Goal: Task Accomplishment & Management: Use online tool/utility

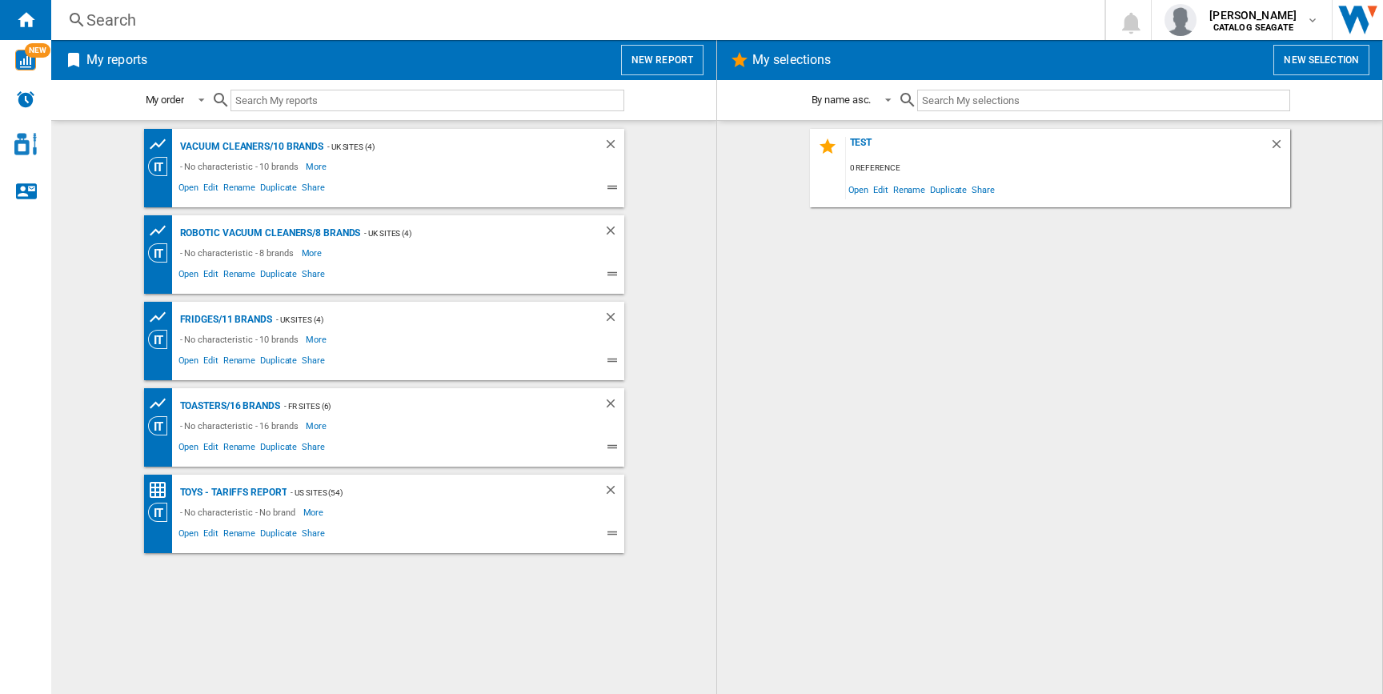
click at [671, 56] on button "New report" at bounding box center [662, 60] width 82 height 30
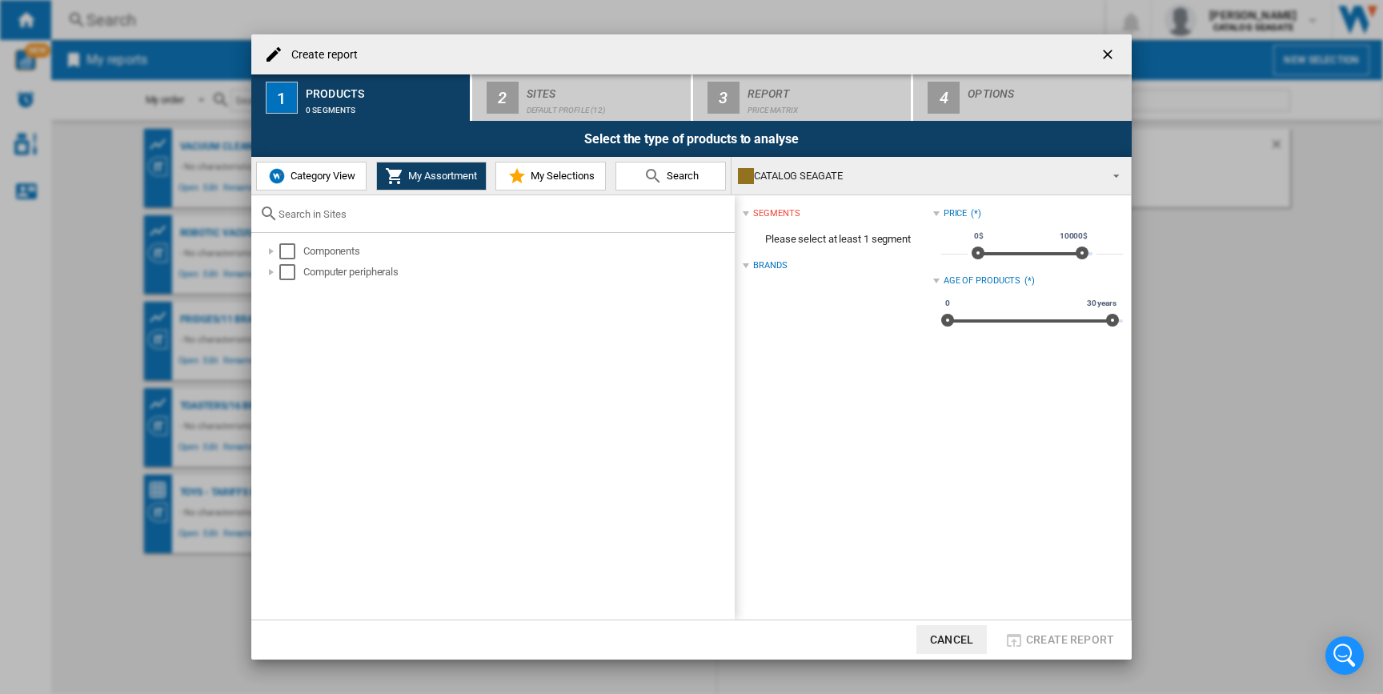
click at [332, 179] on span "Category View" at bounding box center [321, 176] width 69 height 12
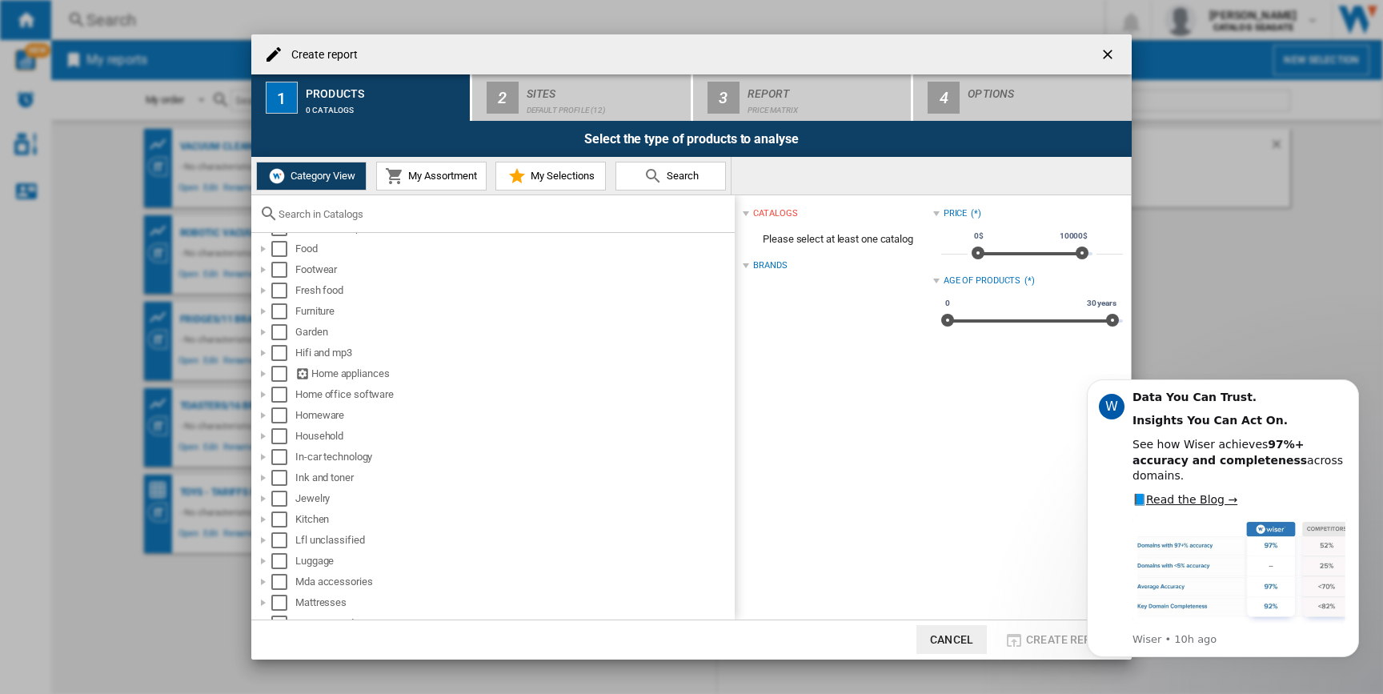
scroll to position [580, 0]
click at [279, 383] on div "Select" at bounding box center [279, 379] width 16 height 16
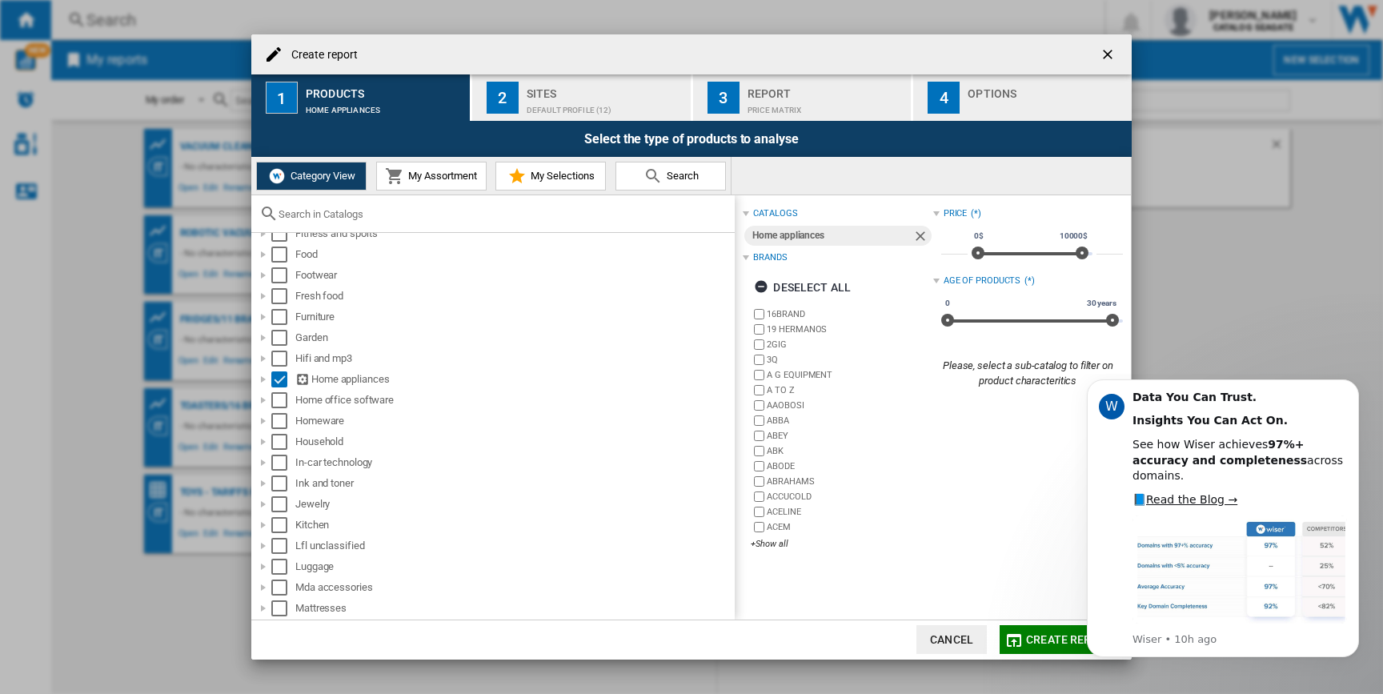
click at [584, 118] on button "2 Sites Default profile (12)" at bounding box center [582, 97] width 220 height 46
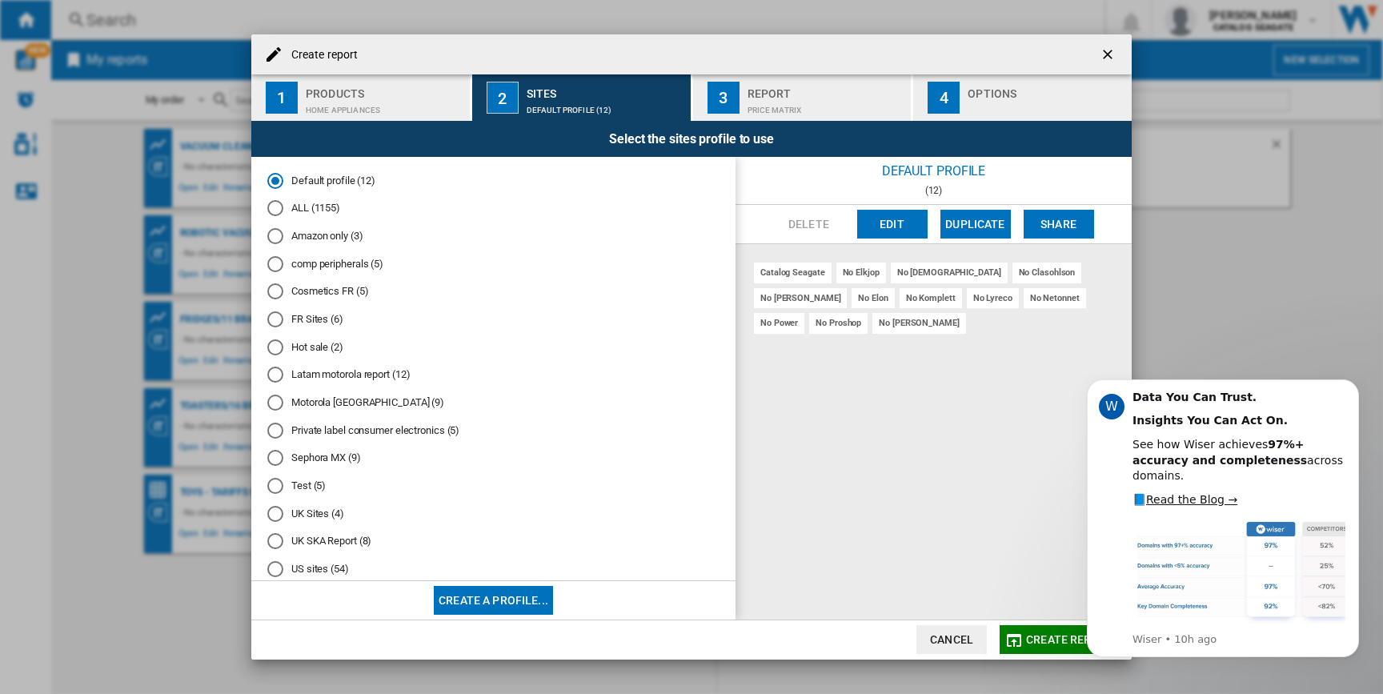
click at [519, 600] on button "Create a profile..." at bounding box center [493, 600] width 119 height 29
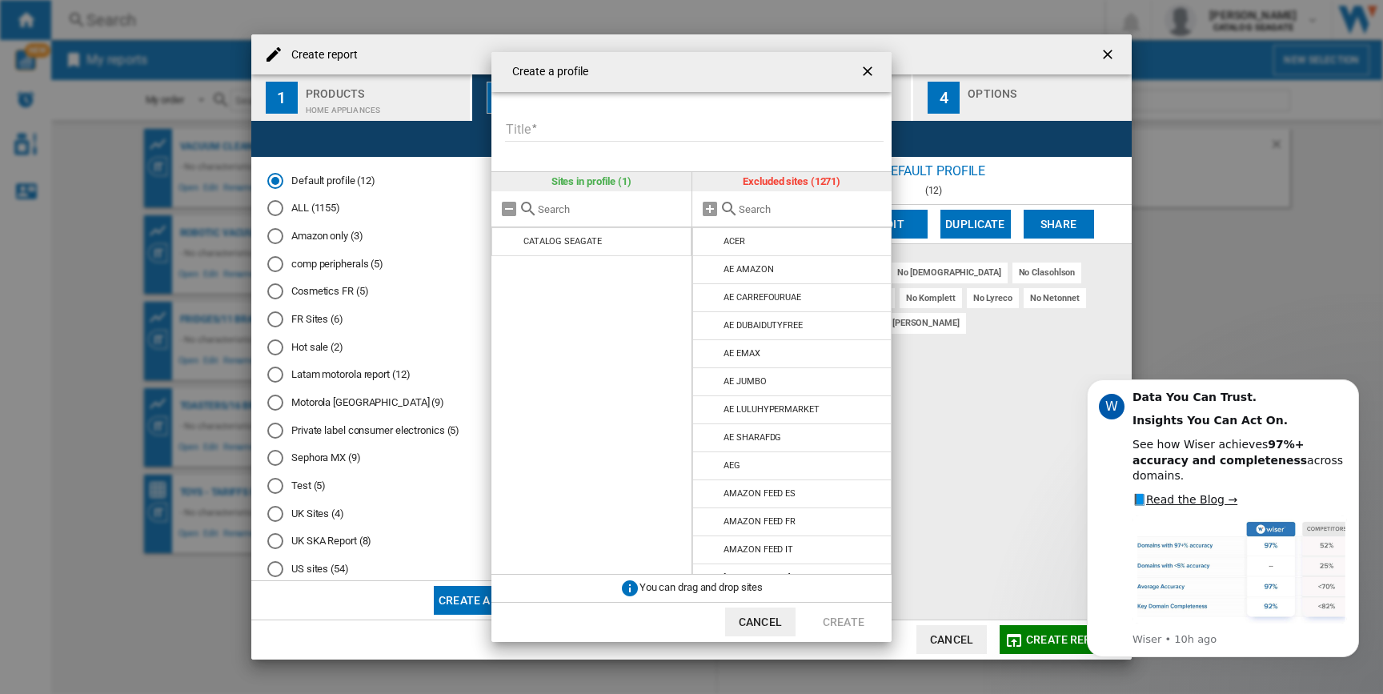
click at [609, 127] on input "Title" at bounding box center [694, 130] width 379 height 24
type input "**********"
click at [746, 215] on div at bounding box center [792, 209] width 200 height 36
click at [763, 213] on input "text" at bounding box center [812, 209] width 146 height 12
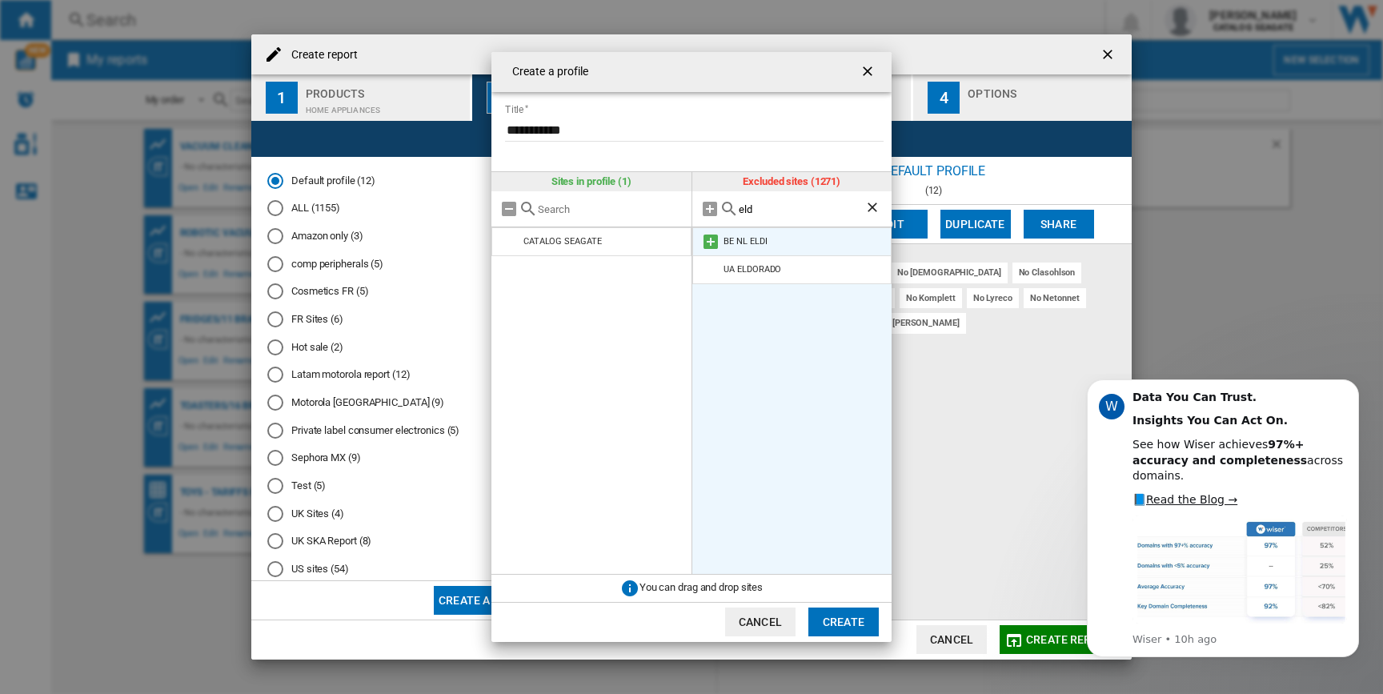
click at [715, 239] on md-icon at bounding box center [710, 241] width 19 height 19
click at [756, 209] on input "eld" at bounding box center [802, 209] width 126 height 12
drag, startPoint x: 756, startPoint y: 209, endPoint x: 708, endPoint y: 209, distance: 48.8
click at [708, 209] on div "eld" at bounding box center [792, 209] width 200 height 36
type input "b"
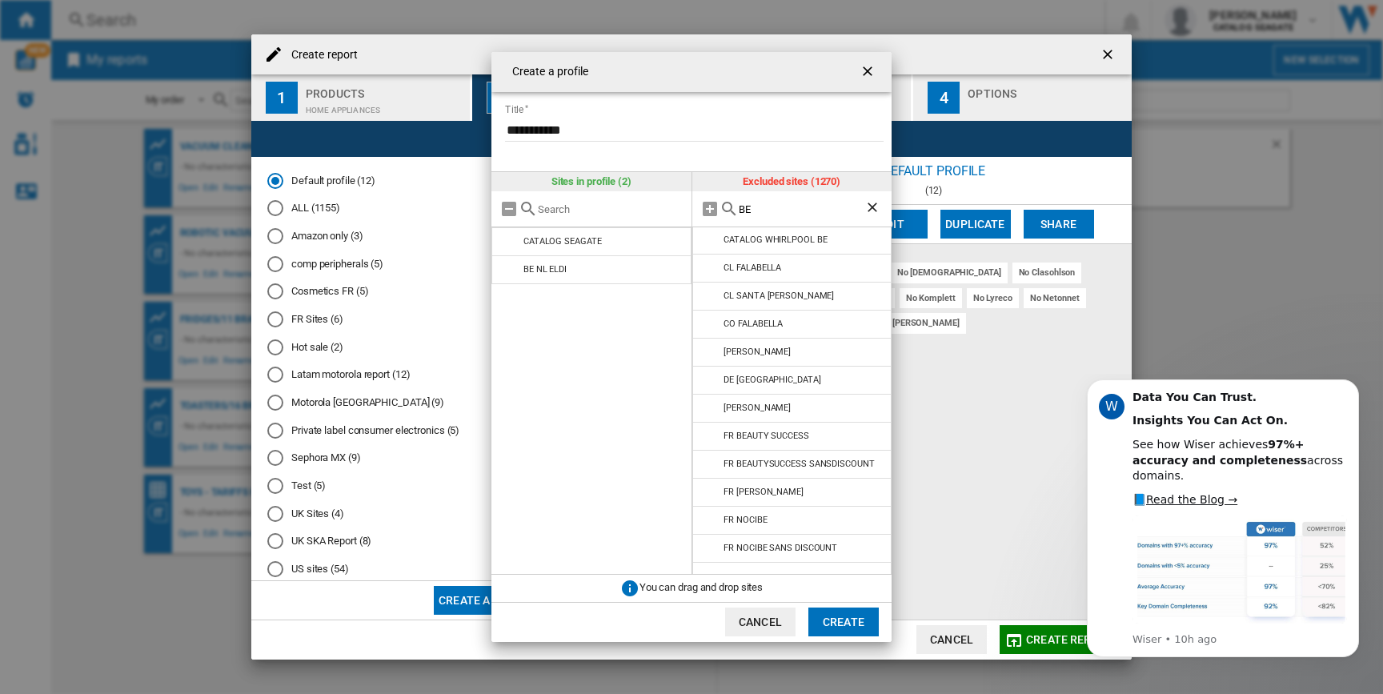
scroll to position [0, 0]
drag, startPoint x: 776, startPoint y: 211, endPoint x: 618, endPoint y: 205, distance: 158.6
click at [618, 205] on div "Sites in profile (2) CATALOG SEAGATE BE NL ELDI Excluded sites (1270) BE AO MEM…" at bounding box center [691, 373] width 400 height 403
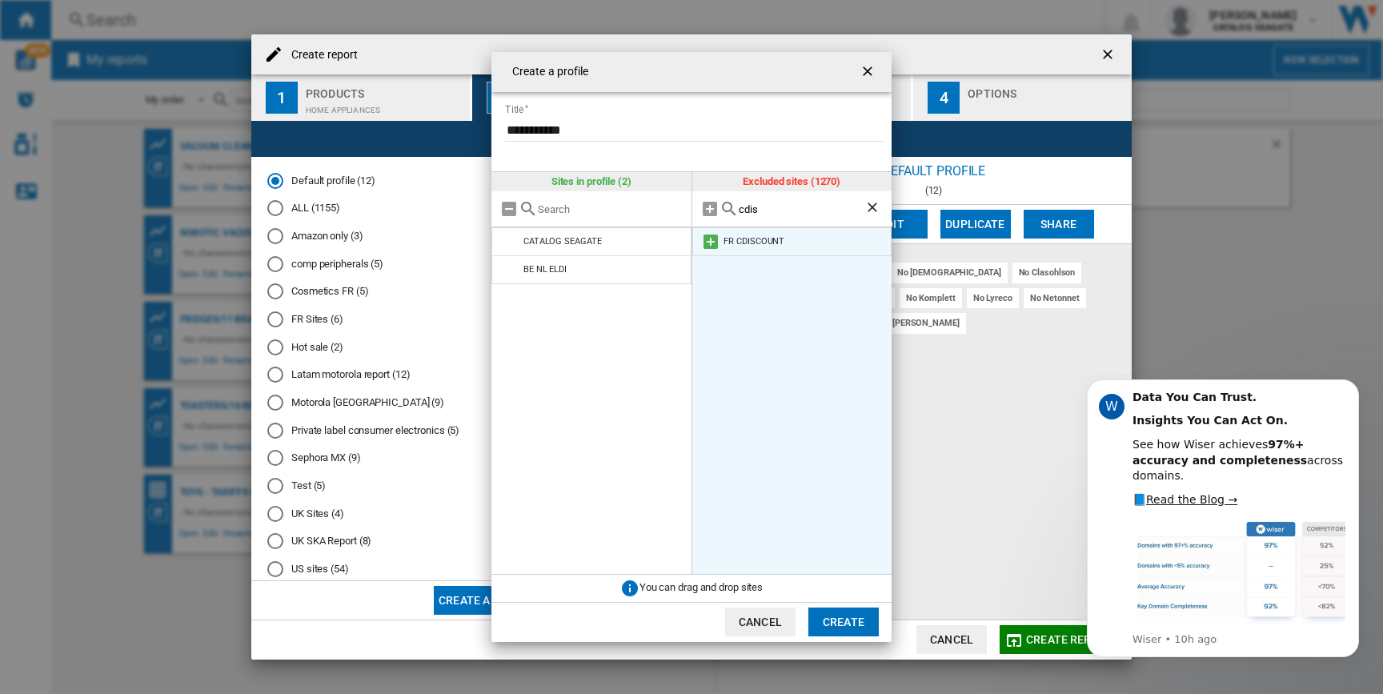
click at [708, 237] on md-icon at bounding box center [710, 241] width 19 height 19
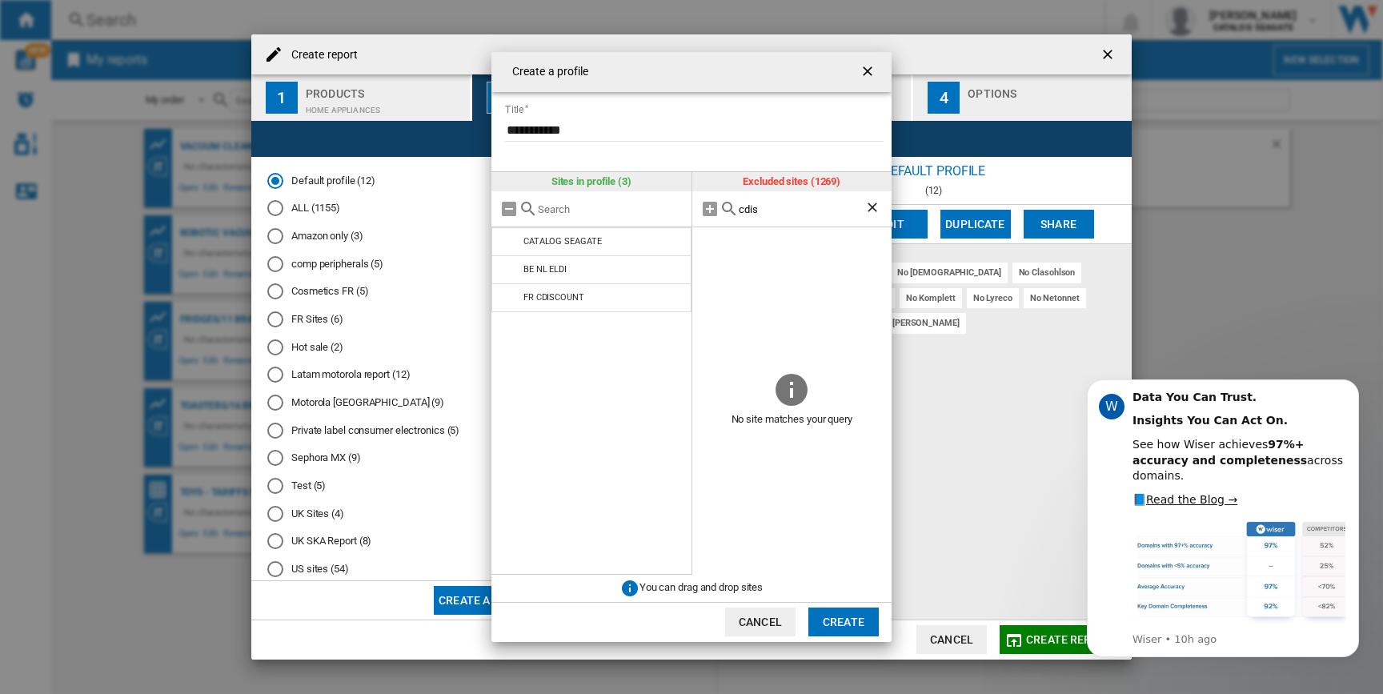
click at [744, 198] on div "cdis" at bounding box center [792, 209] width 200 height 36
click at [745, 206] on input "cdis" at bounding box center [802, 209] width 126 height 12
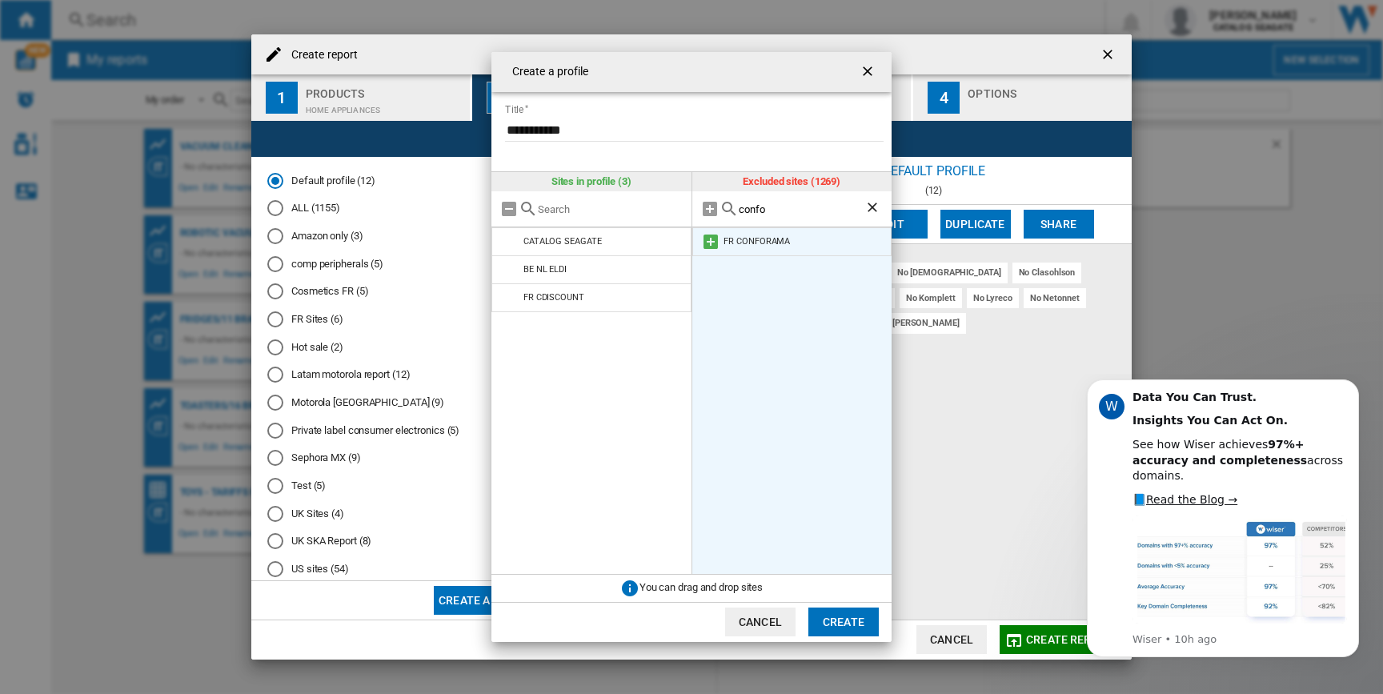
click at [710, 243] on md-icon at bounding box center [710, 241] width 19 height 19
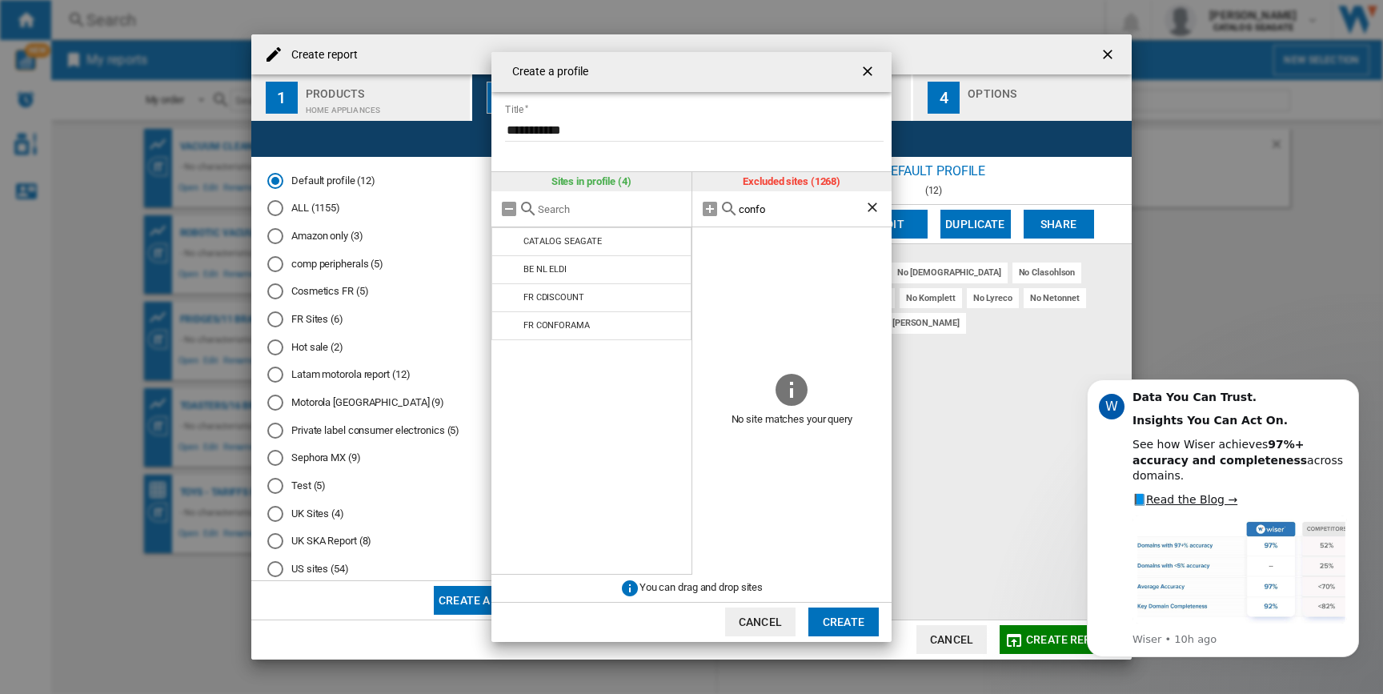
click at [770, 213] on input "confo" at bounding box center [802, 209] width 126 height 12
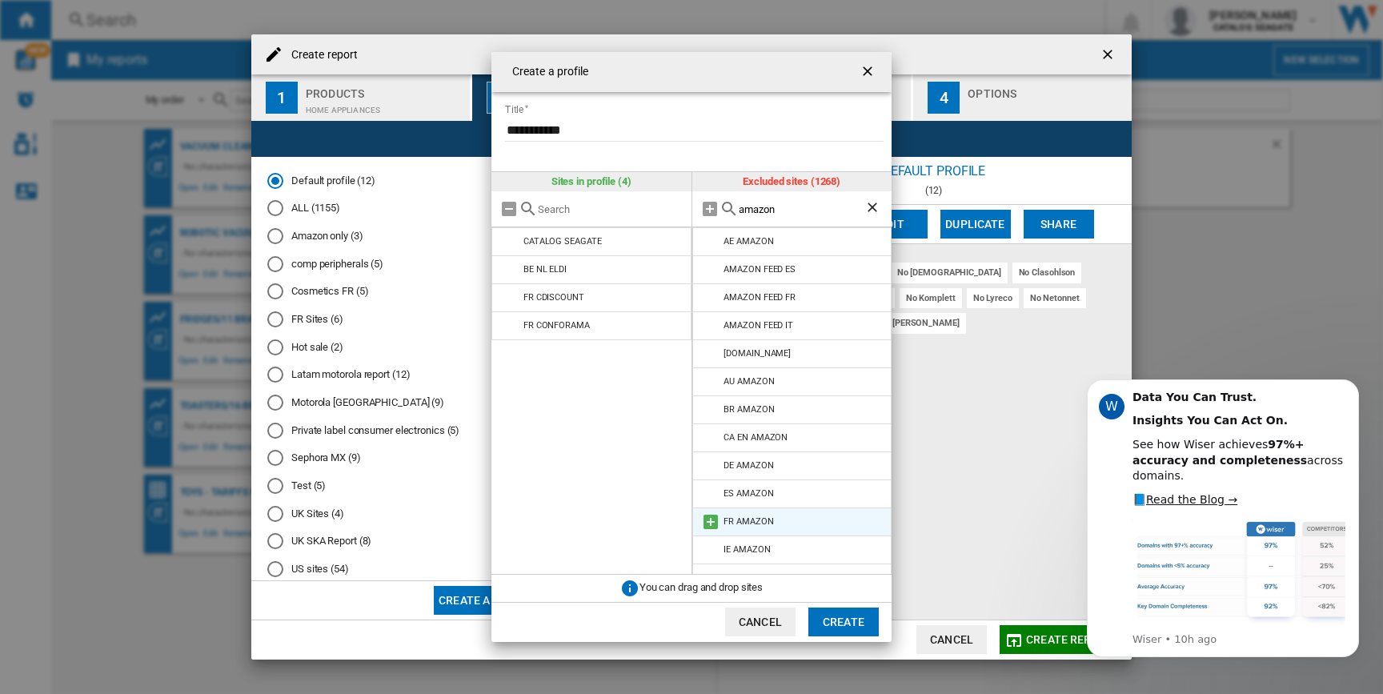
type input "amazon"
click at [713, 517] on md-icon at bounding box center [710, 521] width 19 height 19
click at [850, 613] on button "Create" at bounding box center [843, 622] width 70 height 29
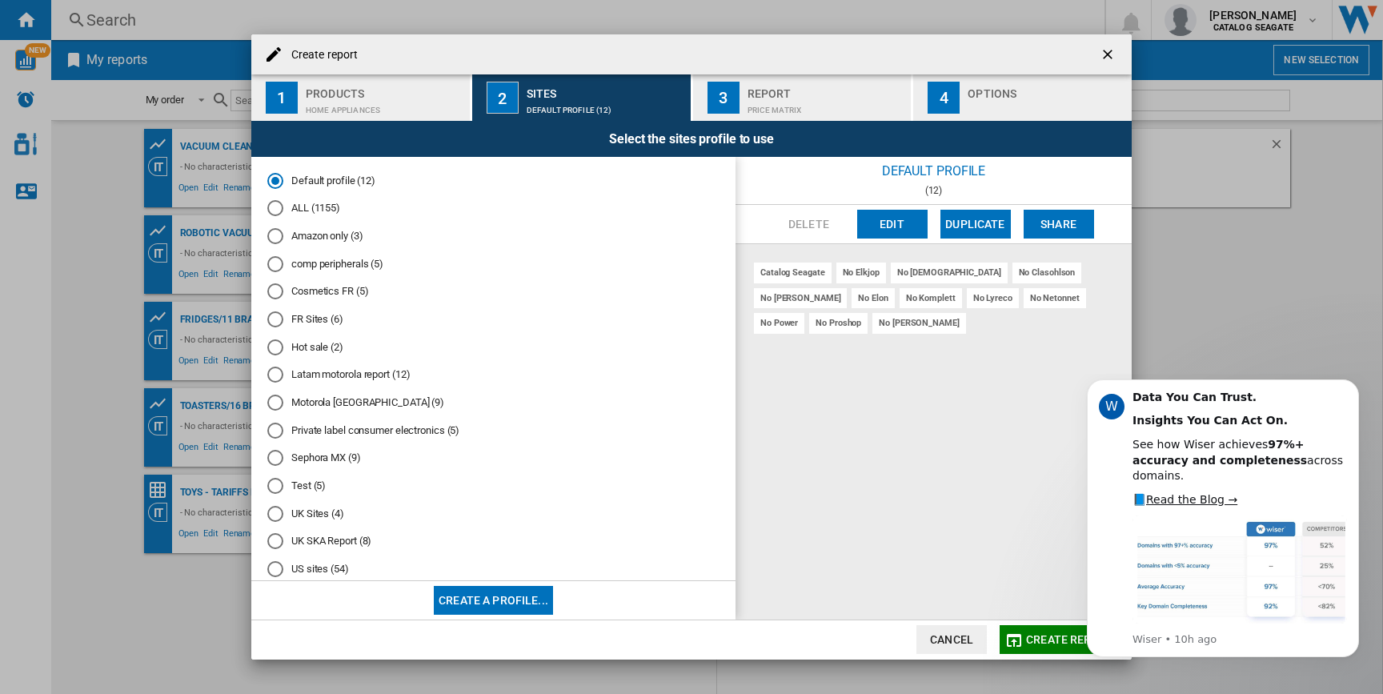
scroll to position [84, 0]
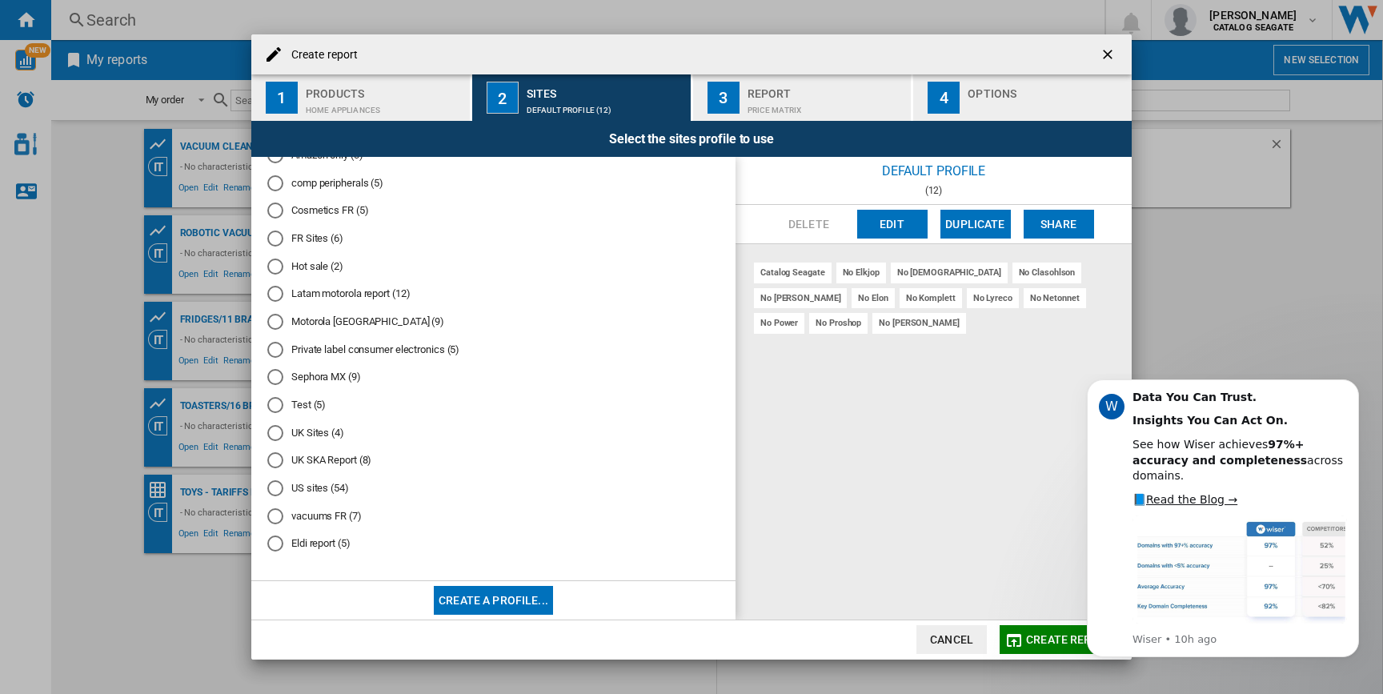
click at [323, 545] on md-radio-button "Eldi report (5)" at bounding box center [493, 543] width 452 height 15
click at [1040, 645] on button "Create report" at bounding box center [1059, 639] width 119 height 29
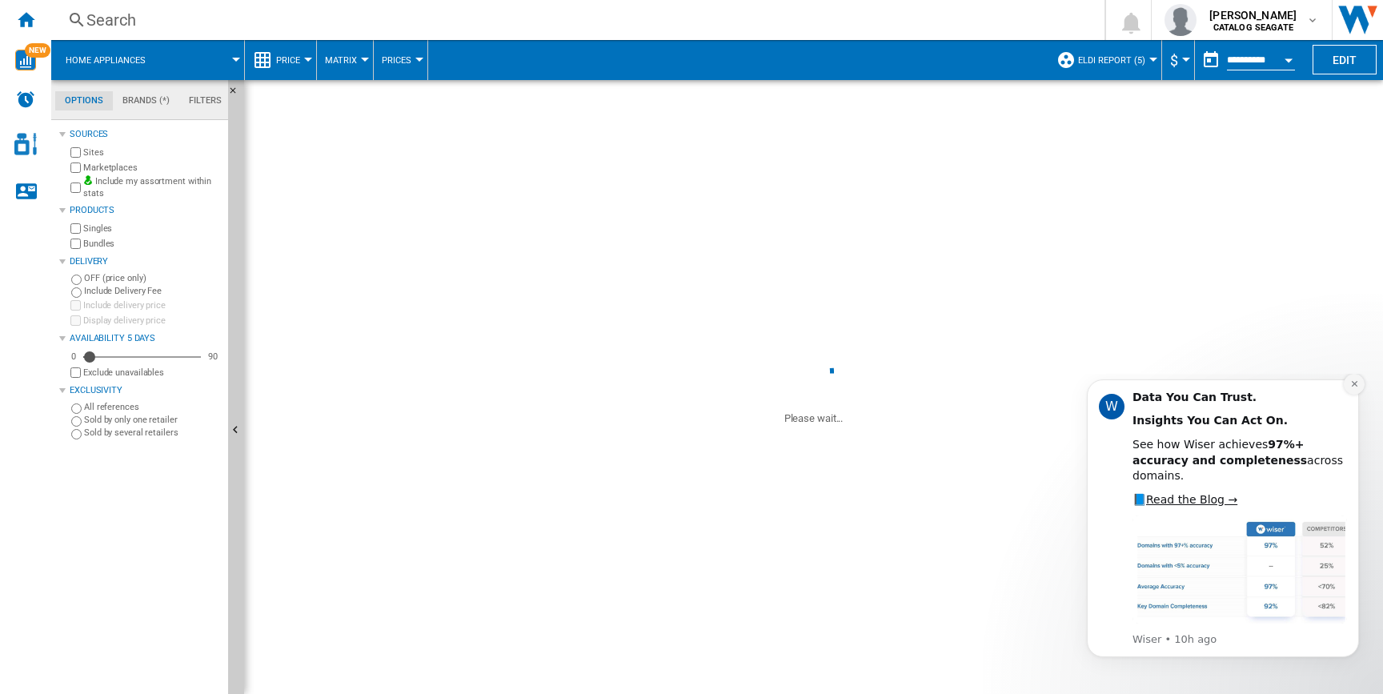
click at [1353, 387] on icon "Dismiss notification" at bounding box center [1354, 384] width 6 height 6
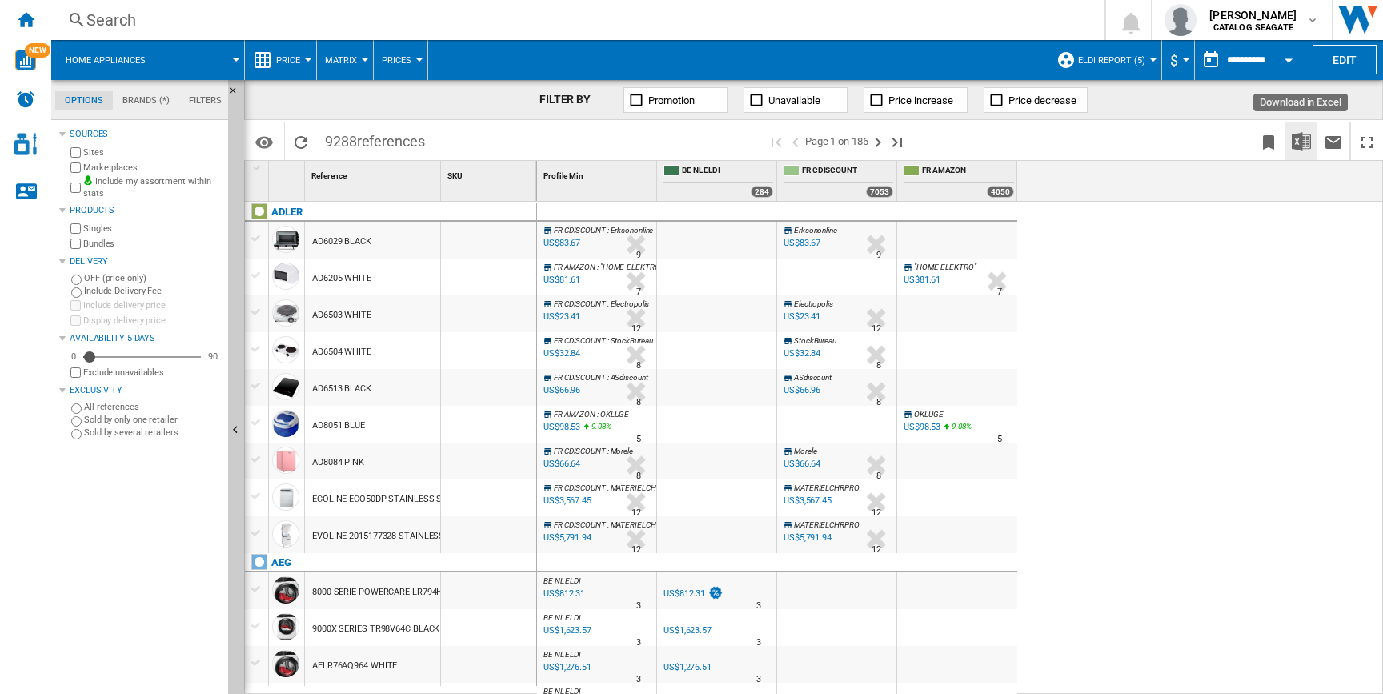
click at [1306, 138] on img "Download in Excel" at bounding box center [1301, 141] width 19 height 19
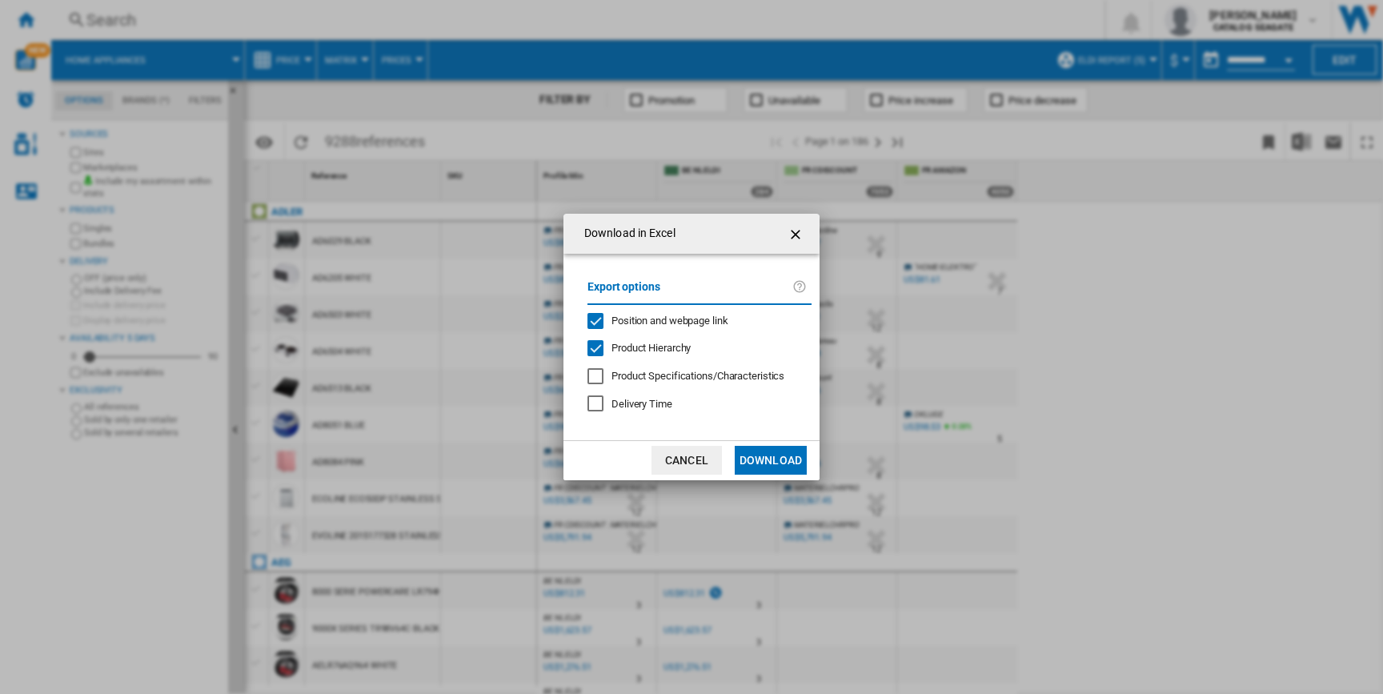
click at [764, 450] on button "Download" at bounding box center [771, 460] width 72 height 29
